Goal: Transaction & Acquisition: Obtain resource

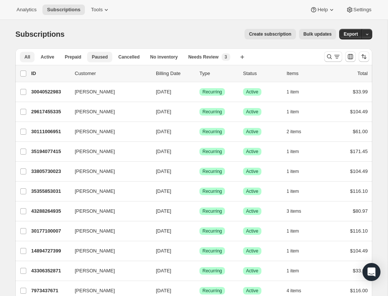
click at [100, 60] on span "Paused" at bounding box center [100, 57] width 16 height 6
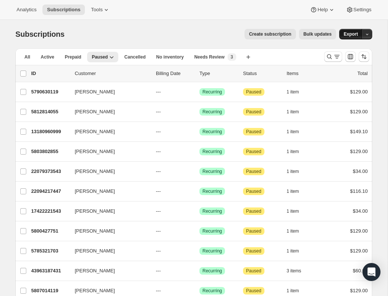
click at [347, 36] on span "Export" at bounding box center [351, 34] width 14 height 6
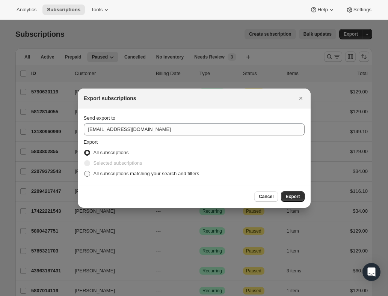
click at [195, 172] on span "All subscriptions matching your search and filters" at bounding box center [147, 174] width 106 height 6
click at [85, 171] on input "All subscriptions matching your search and filters" at bounding box center [84, 171] width 0 height 0
radio input "true"
click at [294, 198] on span "Export" at bounding box center [292, 197] width 14 height 6
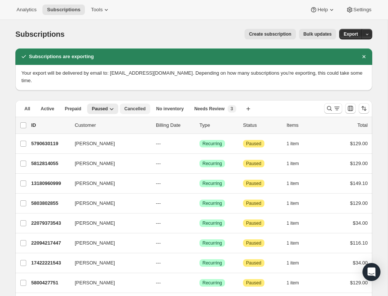
click at [128, 108] on span "Cancelled" at bounding box center [134, 109] width 21 height 6
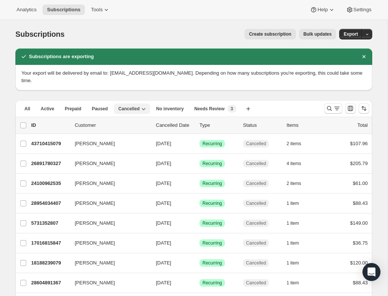
click at [143, 109] on icon "button" at bounding box center [144, 109] width 8 height 8
click at [353, 32] on span "Export" at bounding box center [351, 34] width 14 height 6
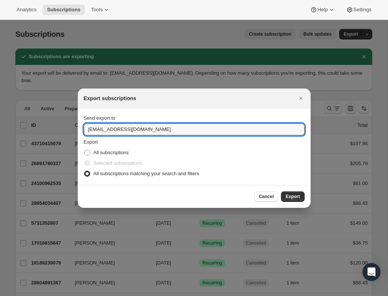
drag, startPoint x: 106, startPoint y: 129, endPoint x: 83, endPoint y: 129, distance: 22.5
click at [83, 129] on section "Send export to [EMAIL_ADDRESS][DOMAIN_NAME] Export All subscriptions Selected s…" at bounding box center [194, 147] width 233 height 77
type input "[PERSON_NAME][EMAIL_ADDRESS][DOMAIN_NAME]"
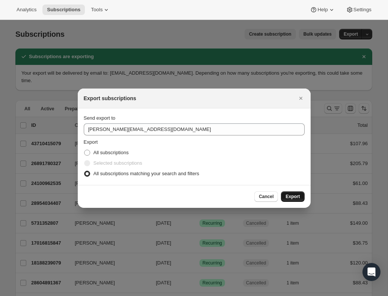
click at [300, 195] on button "Export" at bounding box center [292, 197] width 23 height 11
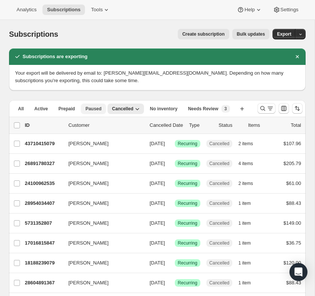
click at [90, 110] on span "Paused" at bounding box center [93, 109] width 16 height 6
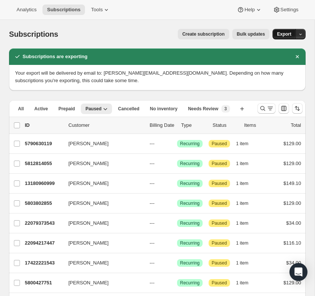
click at [278, 37] on span "Export" at bounding box center [284, 34] width 14 height 6
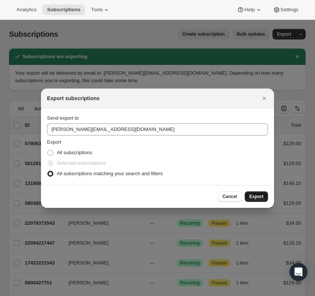
click at [258, 194] on span "Export" at bounding box center [256, 197] width 14 height 6
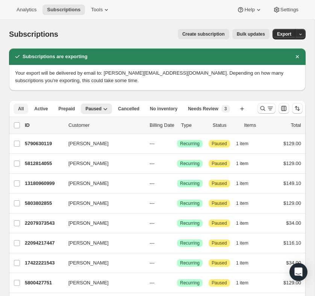
click at [26, 105] on button "All" at bounding box center [21, 109] width 15 height 11
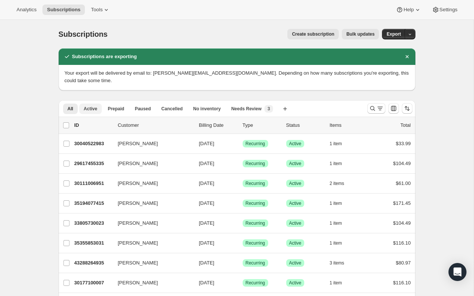
click at [88, 110] on span "Active" at bounding box center [91, 109] width 14 height 6
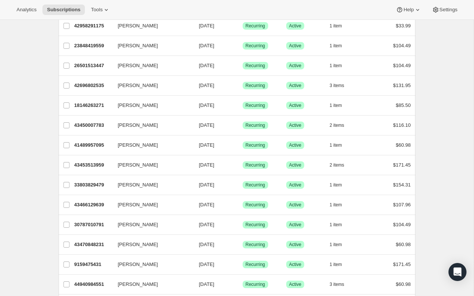
scroll to position [874, 0]
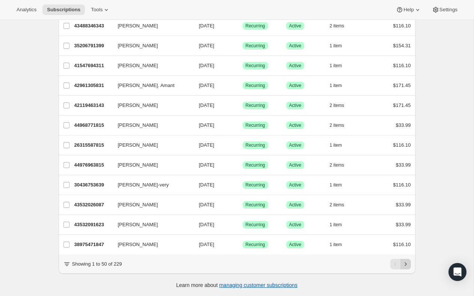
click at [388, 265] on icon "Next" at bounding box center [406, 265] width 8 height 8
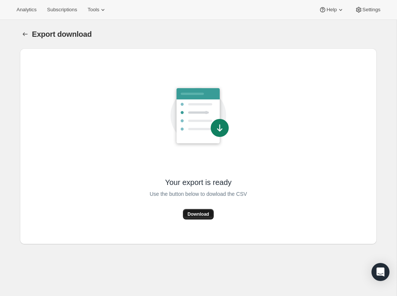
click at [211, 214] on button "Download" at bounding box center [198, 214] width 30 height 11
click at [188, 217] on span "Download" at bounding box center [197, 214] width 21 height 6
